Goal: Navigation & Orientation: Find specific page/section

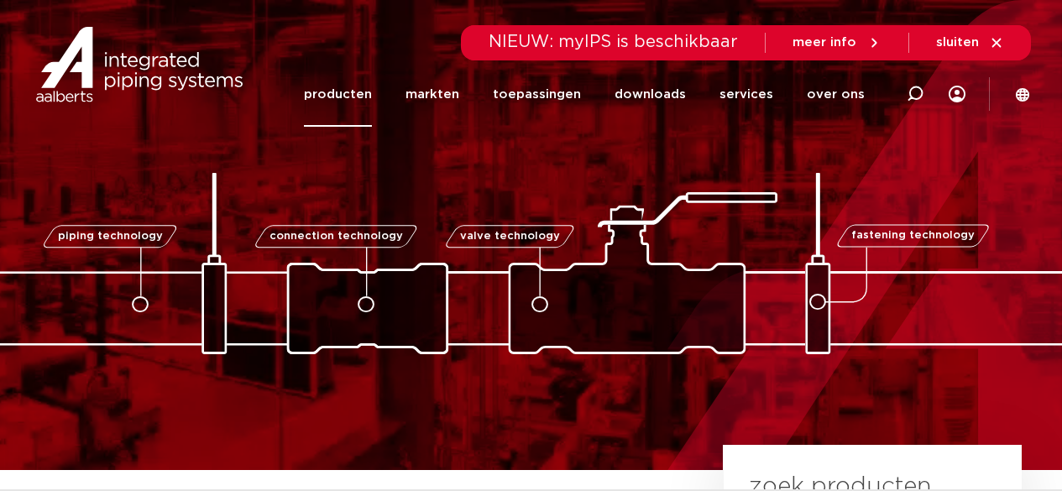
click at [372, 92] on link "producten" at bounding box center [338, 94] width 68 height 65
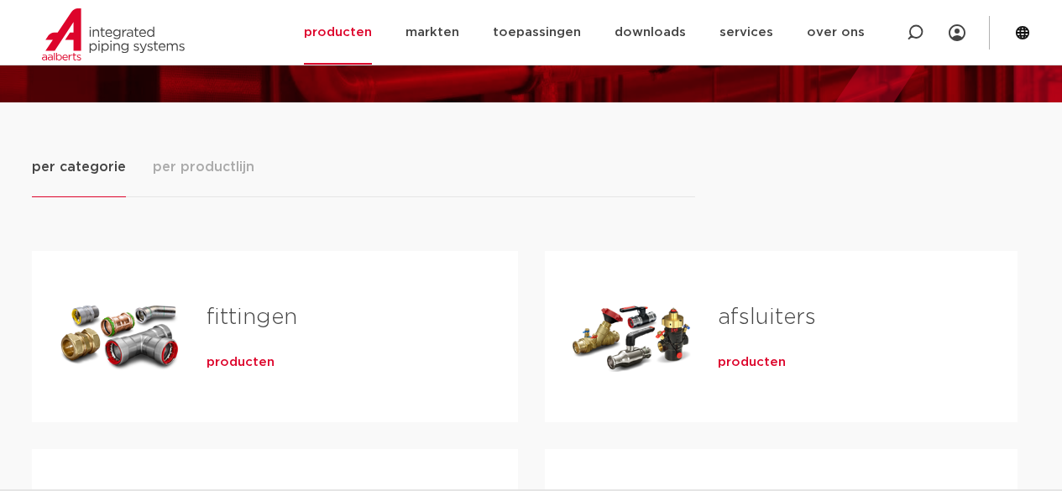
scroll to position [168, 0]
click at [265, 325] on link "fittingen" at bounding box center [252, 318] width 91 height 22
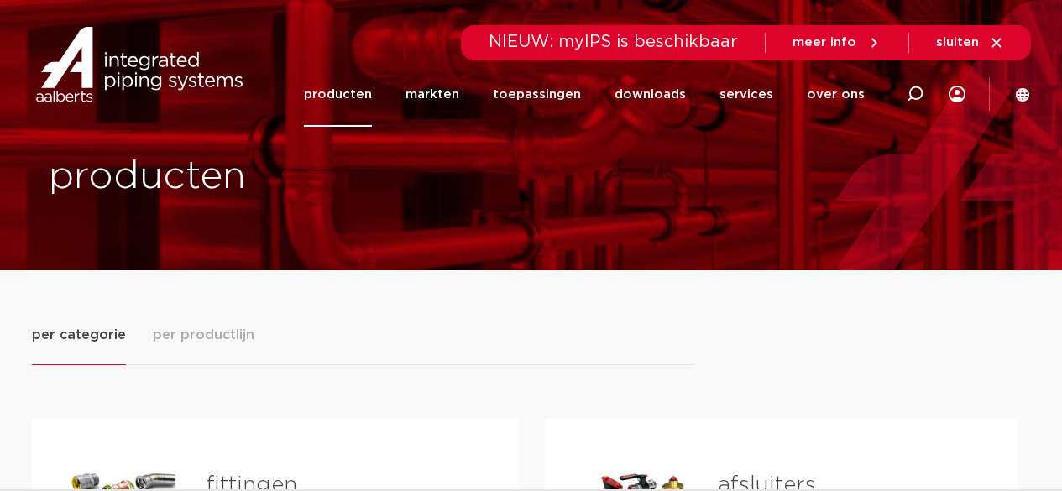
click at [220, 336] on span "per productlijn" at bounding box center [204, 335] width 102 height 20
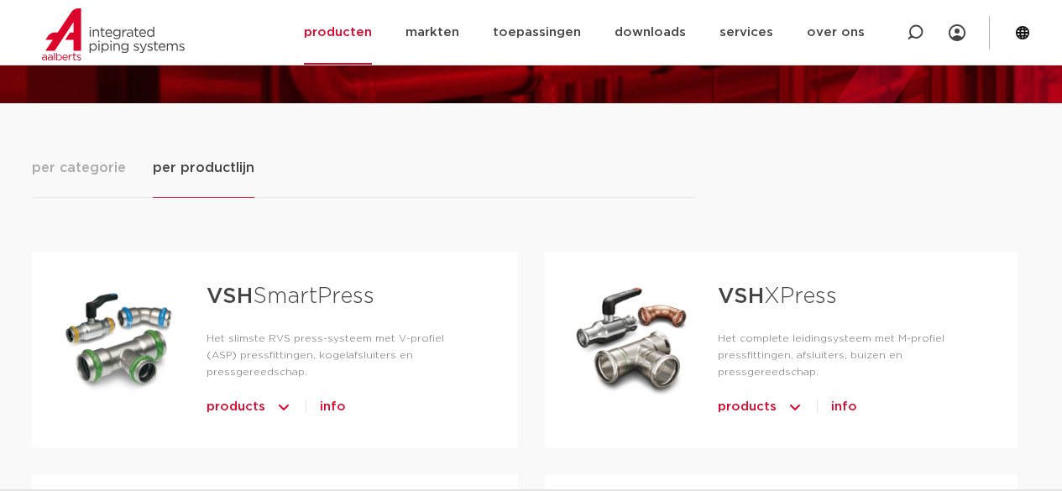
scroll to position [168, 0]
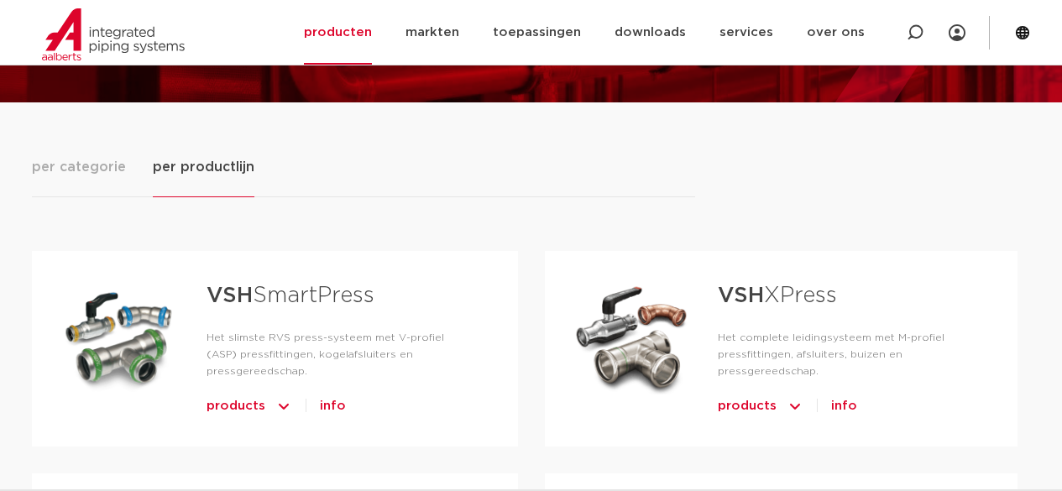
click at [340, 296] on link "VSH SmartPress" at bounding box center [291, 296] width 168 height 22
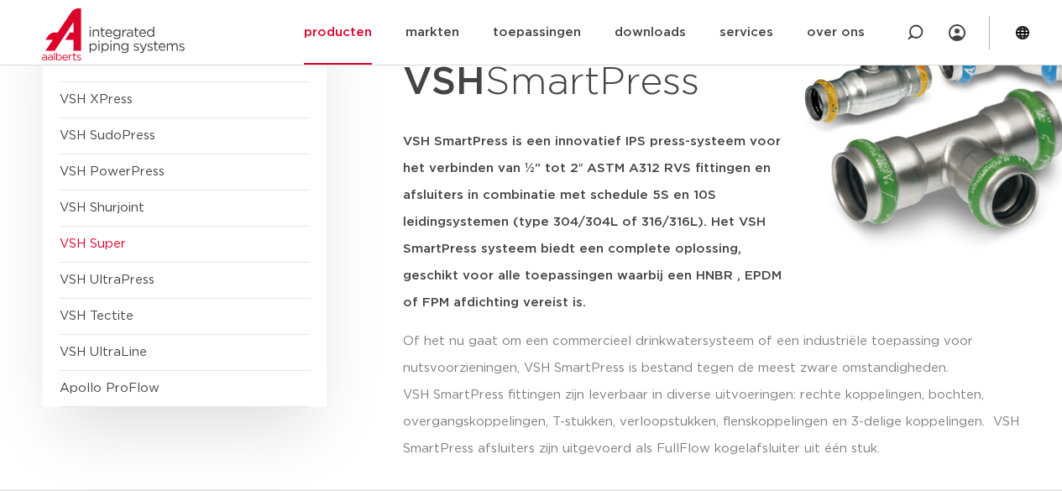
scroll to position [168, 0]
